Goal: Task Accomplishment & Management: Complete application form

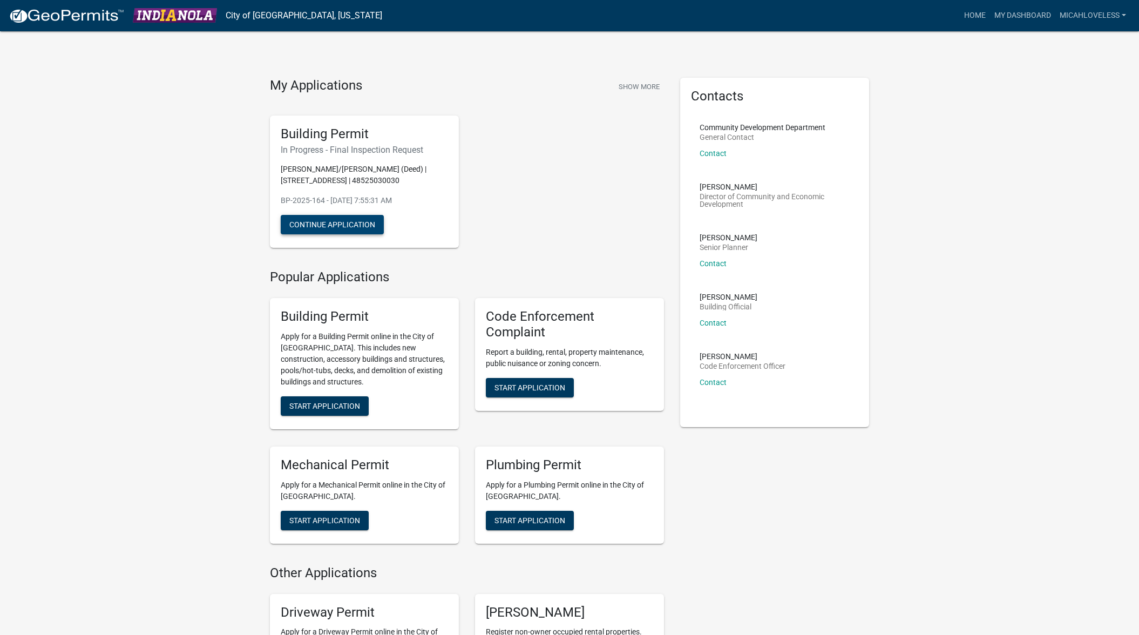
click at [323, 229] on button "Continue Application" at bounding box center [332, 224] width 103 height 19
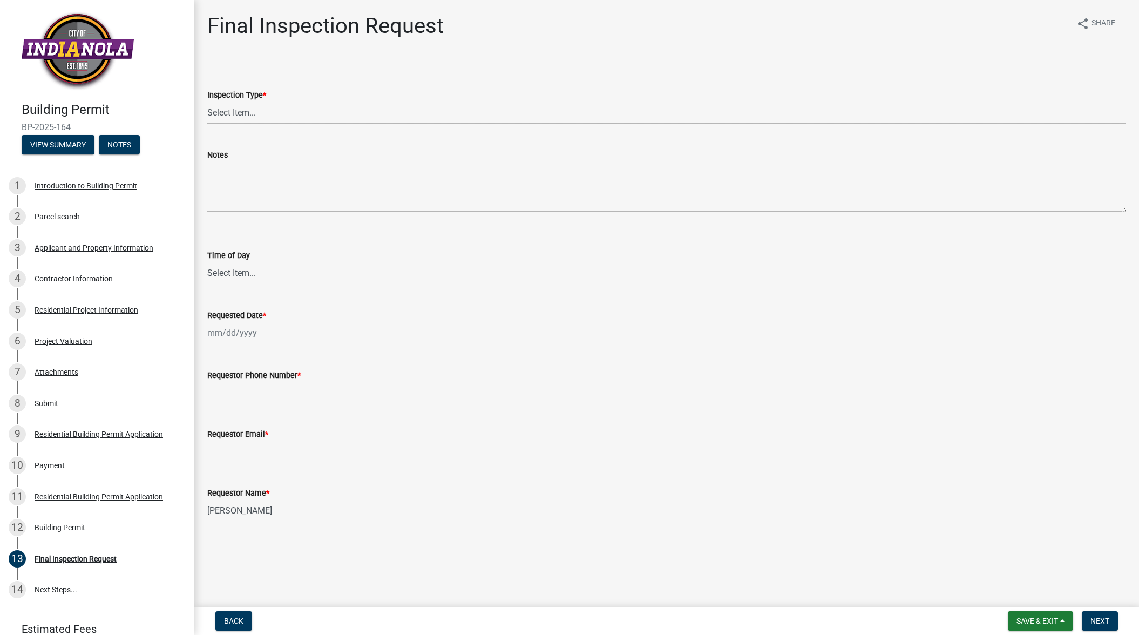
click at [255, 111] on select "Select Item... Final" at bounding box center [666, 112] width 919 height 22
select select "9e95eb3a-8818-42e3-b35f-efe302931548"
click at [249, 274] on select "Select Item... AM PM" at bounding box center [666, 273] width 919 height 22
select select "10"
select select "2025"
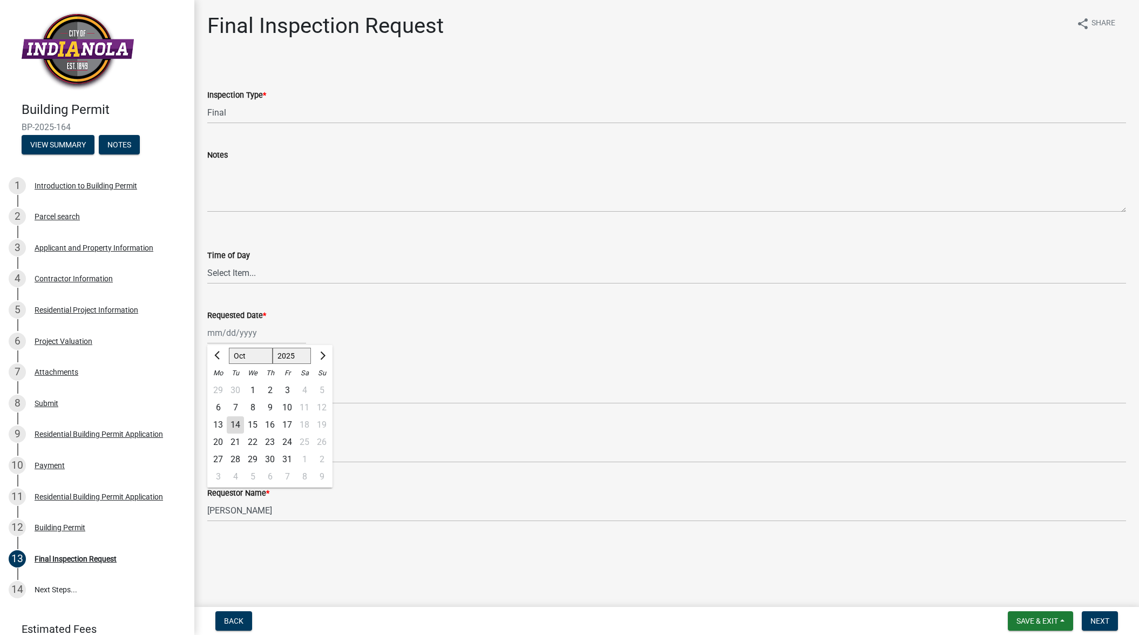
click at [241, 329] on div "[PERSON_NAME] Feb Mar Apr [PERSON_NAME][DATE] Oct Nov [DATE] 1526 1527 1528 152…" at bounding box center [256, 333] width 99 height 22
click at [231, 422] on div "14" at bounding box center [235, 424] width 17 height 17
type input "[DATE]"
click at [233, 331] on div "[DATE]" at bounding box center [256, 333] width 99 height 22
select select "10"
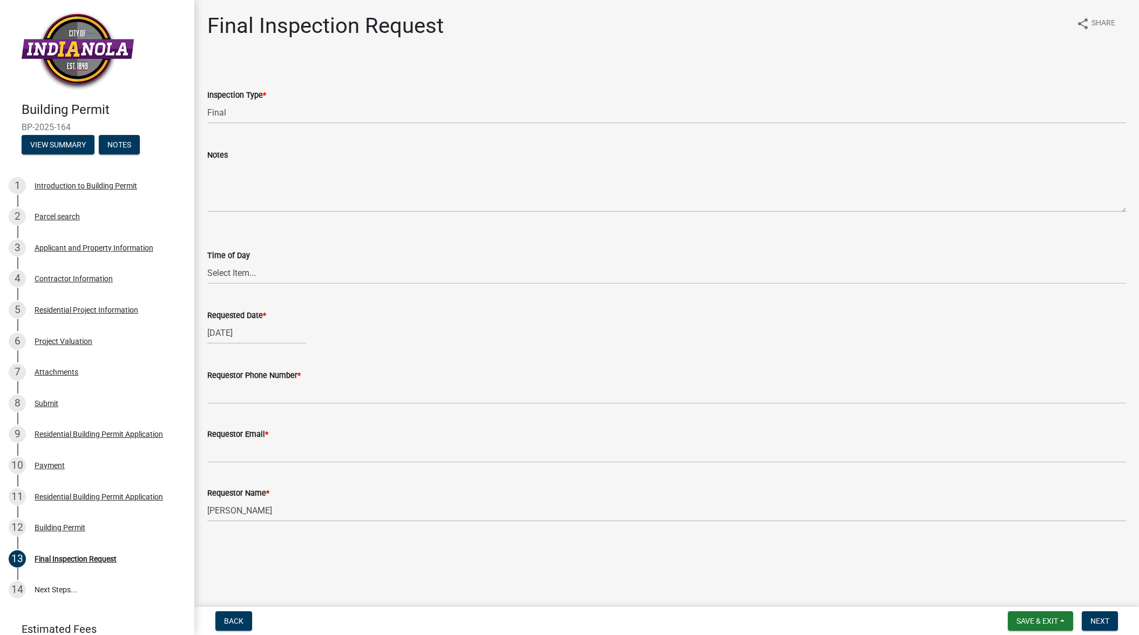
select select "2025"
click at [256, 425] on div "15" at bounding box center [252, 424] width 17 height 17
type input "[DATE]"
click at [277, 390] on input "Requestor Phone Number *" at bounding box center [666, 393] width 919 height 22
type input "5153339993"
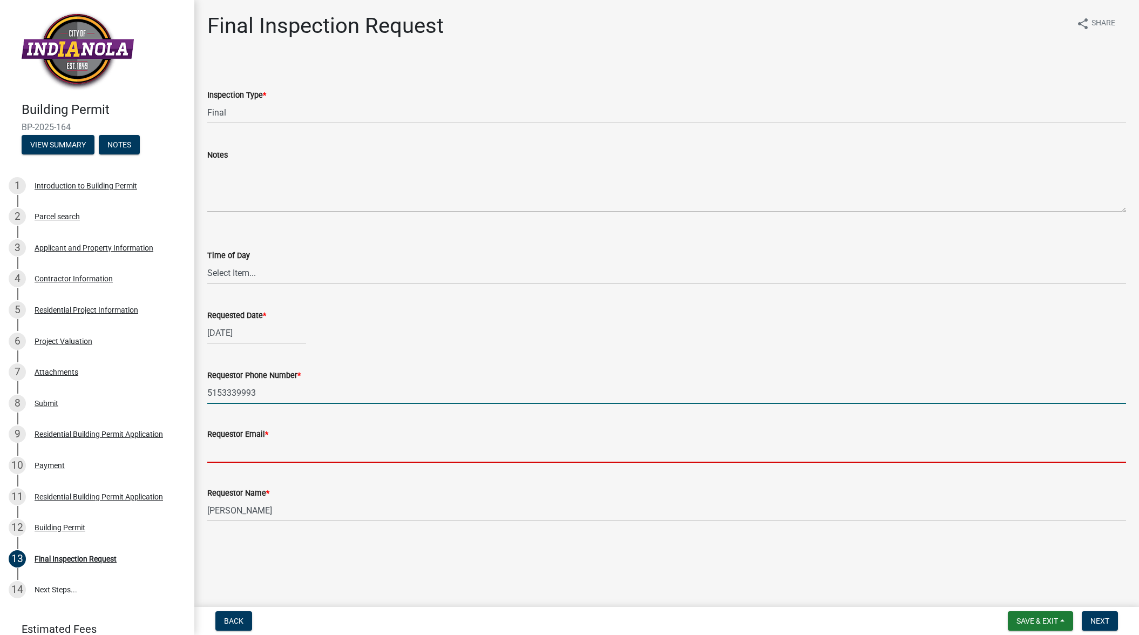
type input "[EMAIL_ADDRESS][DOMAIN_NAME]"
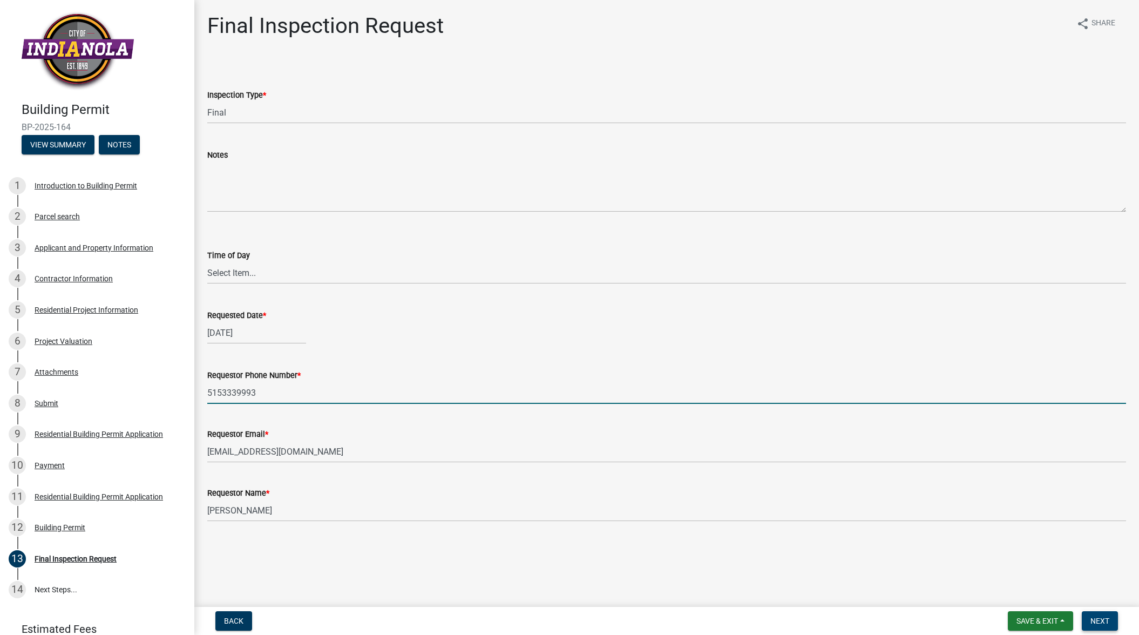
click at [1109, 622] on button "Next" at bounding box center [1100, 620] width 36 height 19
